Goal: Task Accomplishment & Management: Book appointment/travel/reservation

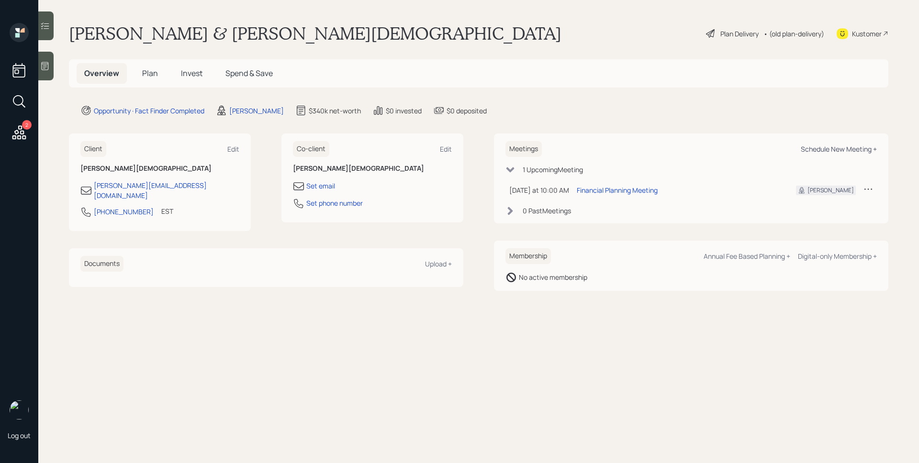
click at [836, 152] on div "Schedule New Meeting +" at bounding box center [839, 149] width 76 height 9
select select "d946c976-65aa-4529-ac9d-02c4f1114fc0"
